Goal: Information Seeking & Learning: Learn about a topic

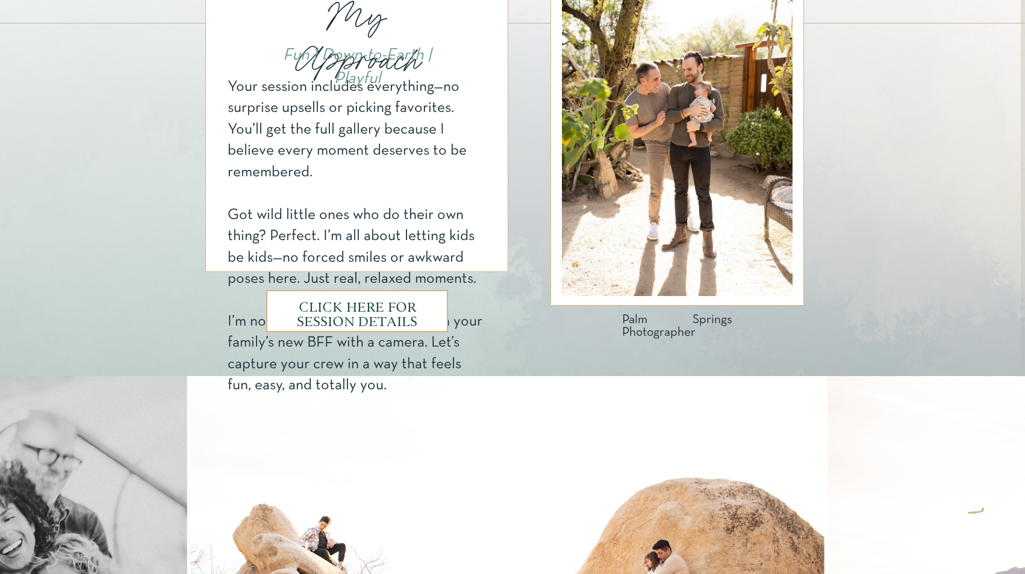
scroll to position [668, 0]
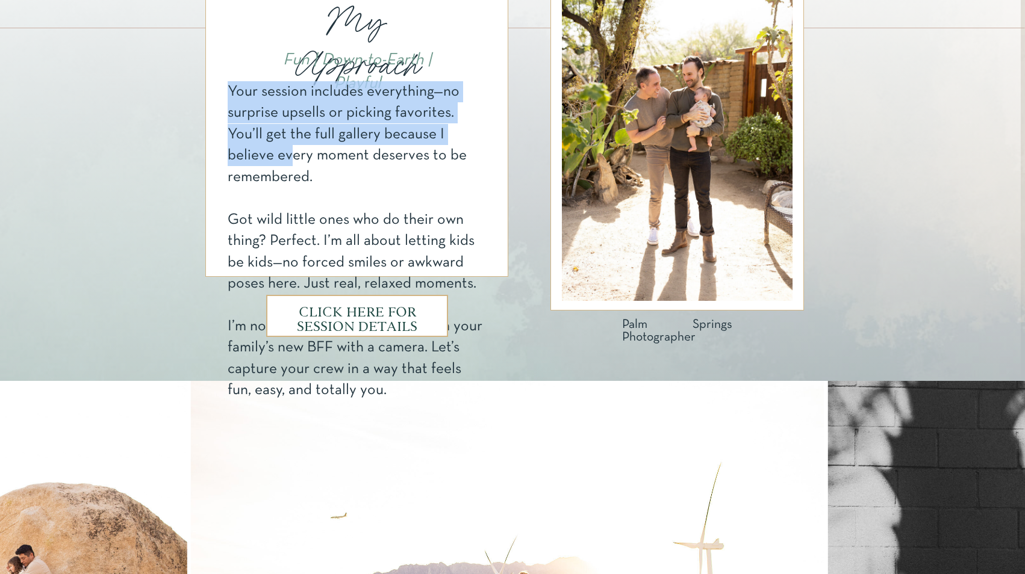
drag, startPoint x: 230, startPoint y: 96, endPoint x: 288, endPoint y: 150, distance: 79.7
click at [288, 150] on div "Your session includes everything—no surprise upsells or picking favorites. You’…" at bounding box center [357, 134] width 259 height 107
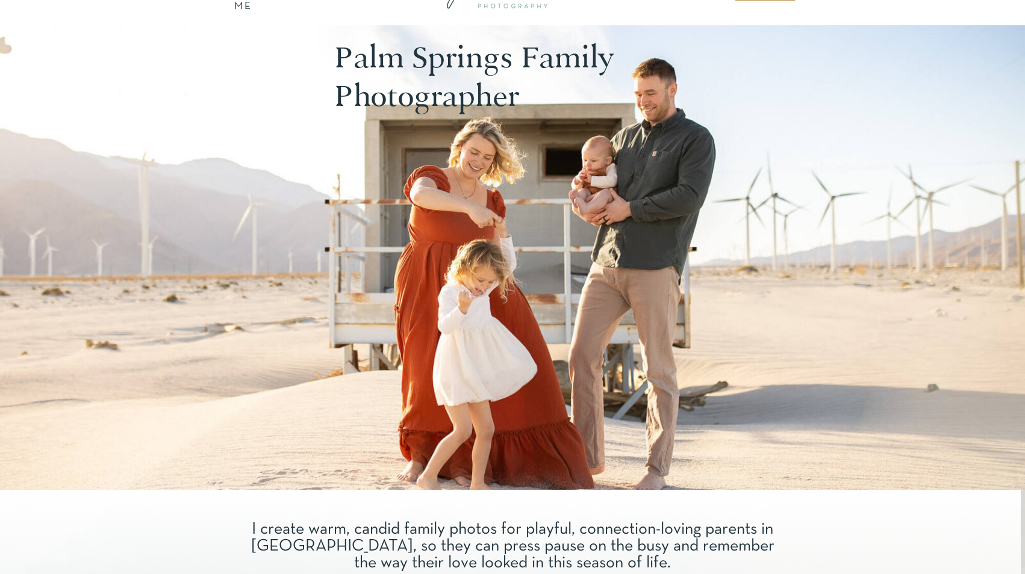
scroll to position [0, 0]
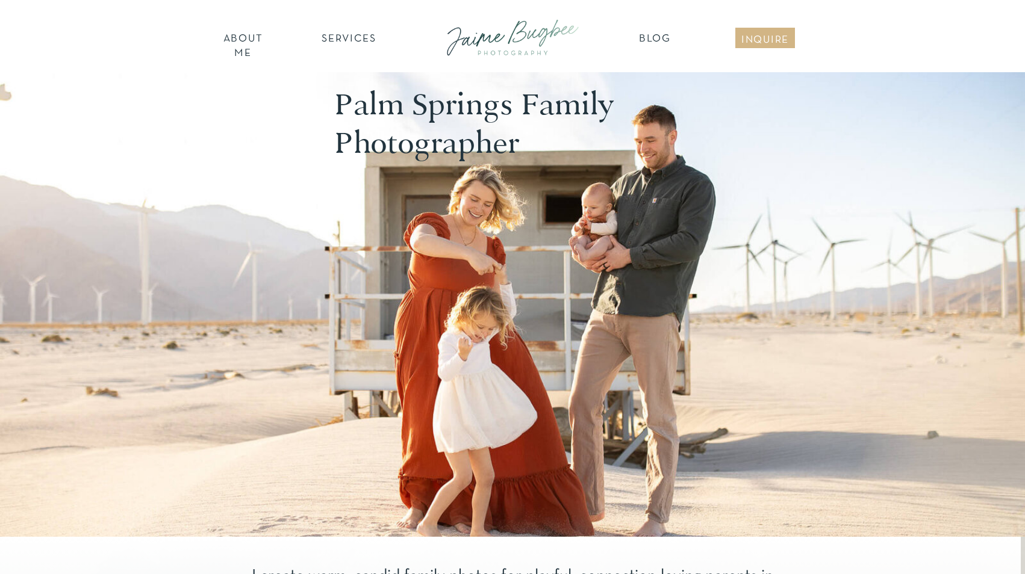
click at [348, 39] on nav "SERVICES" at bounding box center [349, 38] width 68 height 12
click at [349, 101] on nav "families" at bounding box center [349, 103] width 92 height 11
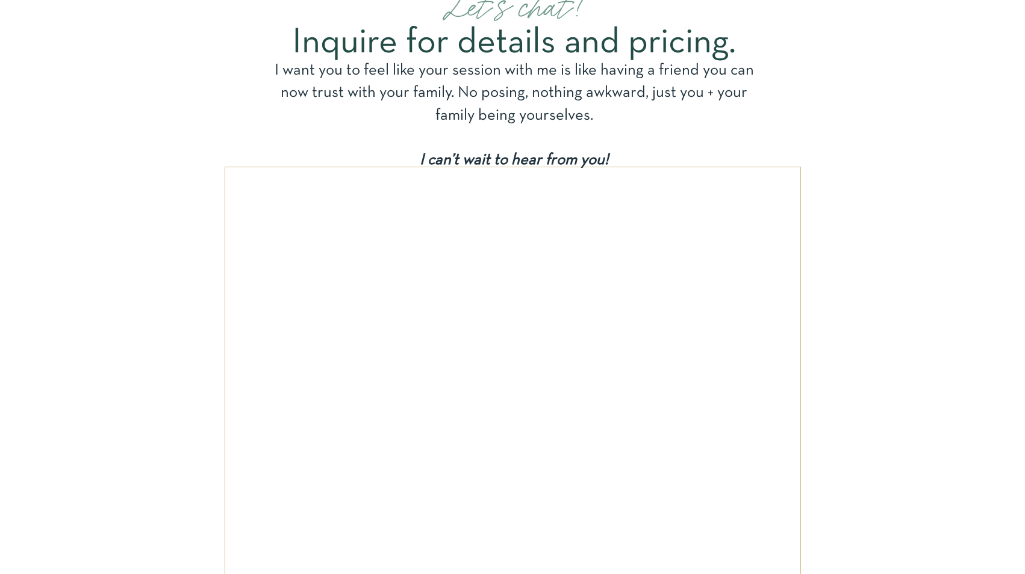
scroll to position [5566, 0]
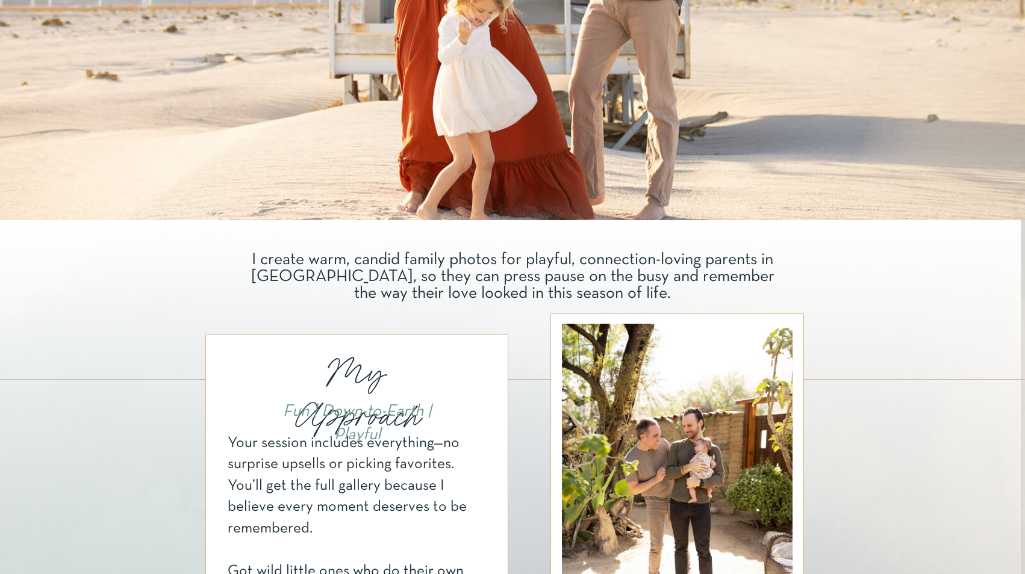
scroll to position [653, 0]
